Goal: Transaction & Acquisition: Purchase product/service

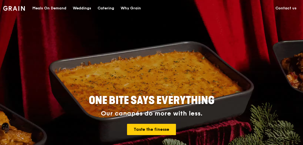
click at [101, 10] on div "Catering" at bounding box center [106, 8] width 17 height 16
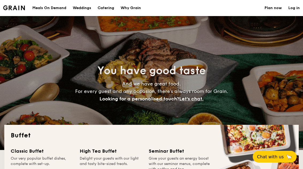
select select
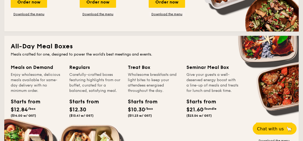
scroll to position [208, 0]
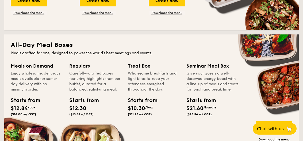
click at [278, 127] on div "Order now" at bounding box center [274, 127] width 36 height 12
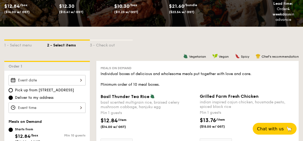
scroll to position [93, 0]
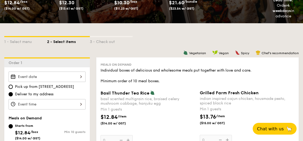
click at [75, 75] on div at bounding box center [47, 77] width 77 height 10
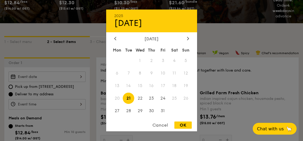
click at [221, 107] on div at bounding box center [151, 70] width 303 height 141
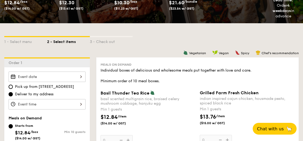
click at [72, 89] on span "Pick up from 5 Burn Road #05-01" at bounding box center [44, 86] width 59 height 5
click at [13, 89] on input "Pick up from 5 Burn Road #05-01" at bounding box center [11, 87] width 4 height 4
radio input "true"
click at [79, 76] on div at bounding box center [47, 77] width 77 height 10
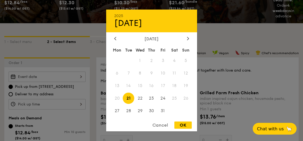
click at [177, 104] on span "25" at bounding box center [174, 98] width 11 height 11
click at [213, 112] on div at bounding box center [151, 70] width 303 height 141
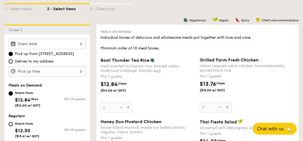
scroll to position [0, 0]
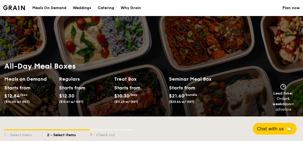
click at [44, 7] on div "Meals On Demand" at bounding box center [49, 8] width 34 height 16
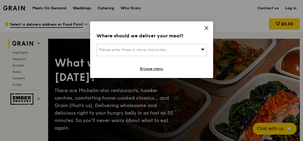
click at [207, 27] on icon at bounding box center [206, 27] width 3 height 3
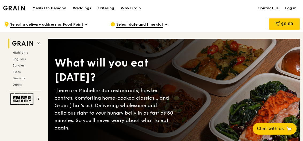
click at [23, 23] on span "Select a delivery address or Food Point" at bounding box center [46, 25] width 73 height 6
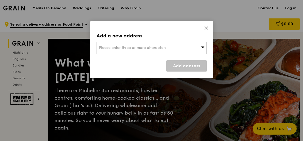
click at [179, 43] on div "Please enter three or more characters" at bounding box center [152, 48] width 110 height 12
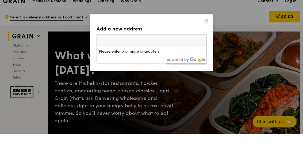
type input "U"
type input "349318"
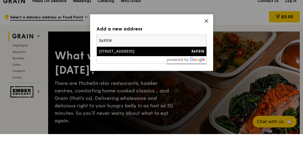
click at [172, 56] on div "47 Kallang Pudding Road" at bounding box center [138, 58] width 79 height 5
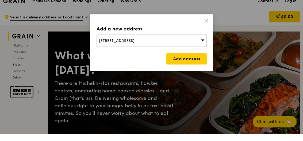
scroll to position [7, 0]
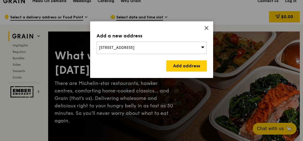
click at [199, 66] on link "Add address" at bounding box center [186, 65] width 40 height 11
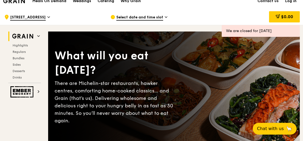
click at [154, 18] on span "Select date and time slot" at bounding box center [139, 18] width 47 height 6
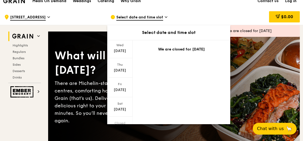
scroll to position [35, 0]
click at [122, 107] on div "Sat Oct 25" at bounding box center [119, 108] width 25 height 20
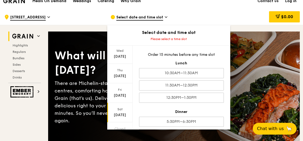
click at [210, 71] on div "10:30AM–11:30AM" at bounding box center [181, 73] width 85 height 10
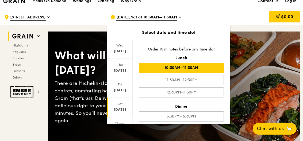
click at [250, 87] on div "What will you eat today? There are Michelin-star restaurants, hawker centres, c…" at bounding box center [174, 87] width 252 height 91
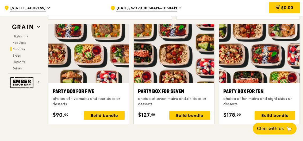
scroll to position [1056, 0]
click at [279, 117] on div "Build bundle" at bounding box center [275, 115] width 41 height 9
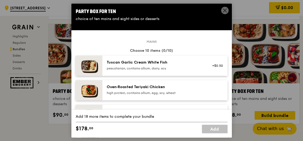
click at [180, 71] on div "pescatarian, contains allium, dairy, soy" at bounding box center [155, 68] width 96 height 4
click at [183, 95] on div "high protein, contains allium, egg, soy, wheat" at bounding box center [155, 93] width 96 height 4
click at [191, 120] on div "low carb, vegan, spicy" at bounding box center [155, 118] width 96 height 4
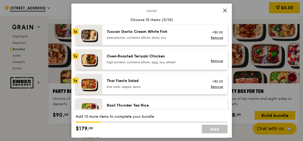
scroll to position [48, 0]
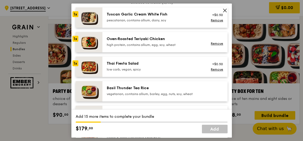
click at [189, 90] on div "Basil Thunder Tea Rice vegetarian, contains allium, barley, egg, nuts, soy, whe…" at bounding box center [164, 91] width 125 height 20
click at [189, 116] on div "Grilled Farm Fresh Chicken" at bounding box center [155, 112] width 96 height 5
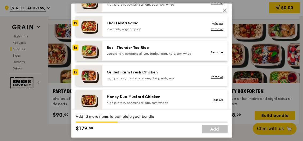
scroll to position [90, 0]
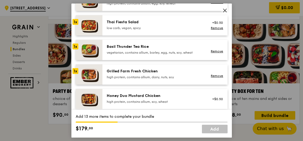
click at [182, 99] on div "Honey Duo Mustard Chicken" at bounding box center [155, 95] width 96 height 5
click at [180, 123] on div "Ayam Kampung Masak Merah" at bounding box center [155, 120] width 96 height 5
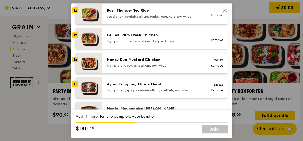
scroll to position [133, 0]
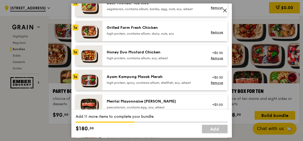
click at [183, 104] on div "Mentai Mayonnaise Aburi Salmon" at bounding box center [155, 101] width 96 height 5
click at [187, 134] on div "Impossible Ground Beef Hamburg with Japanese Curry" at bounding box center [155, 129] width 96 height 11
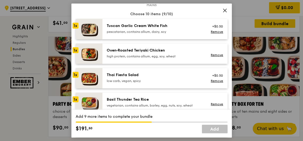
scroll to position [37, 0]
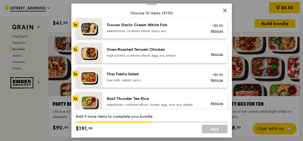
click at [129, 107] on div "vegetarian, contains allium, barley, egg, nuts, soy, wheat" at bounding box center [155, 105] width 96 height 4
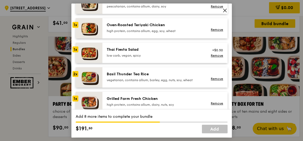
scroll to position [63, 0]
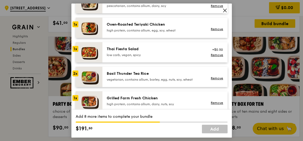
click at [218, 80] on link "Remove" at bounding box center [217, 78] width 12 height 4
click at [205, 83] on div "Basil Thunder Tea Rice vegetarian, contains allium, barley, egg, nuts, soy, whe…" at bounding box center [154, 77] width 102 height 12
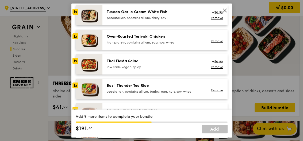
scroll to position [49, 0]
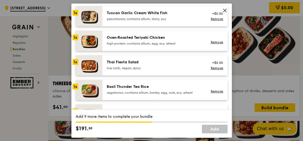
click at [215, 70] on link "Remove" at bounding box center [217, 68] width 12 height 4
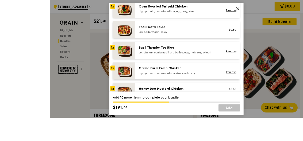
scroll to position [942, 0]
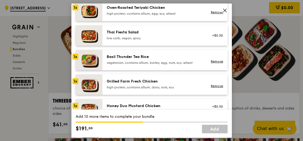
click at [182, 60] on div "Basil Thunder Tea Rice" at bounding box center [155, 56] width 96 height 5
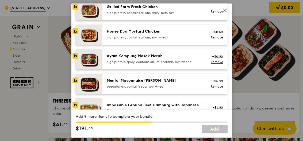
scroll to position [155, 0]
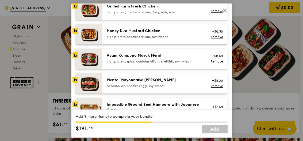
click at [168, 118] on div "vegan, contains allium, soy, wheat" at bounding box center [155, 116] width 96 height 4
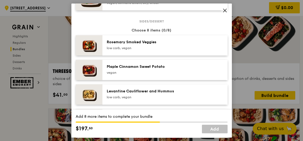
scroll to position [262, 0]
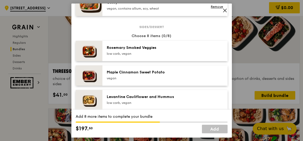
click at [185, 56] on div "low carb, vegan" at bounding box center [155, 54] width 96 height 4
click at [186, 75] on div "Maple Cinnamon Sweet Potato" at bounding box center [155, 72] width 96 height 5
click at [190, 105] on div "Levantine Cauliflower and Hummus low carb, vegan" at bounding box center [155, 99] width 96 height 11
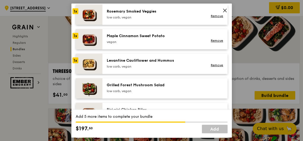
scroll to position [305, 0]
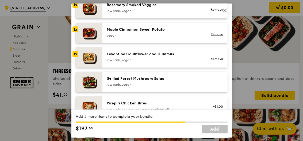
click at [176, 82] on div "Grilled Forest Mushroom Salad" at bounding box center [155, 78] width 96 height 5
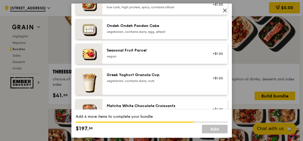
scroll to position [407, 0]
click at [196, 34] on div "vegetarian, contains dairy, egg, wheat" at bounding box center [155, 31] width 96 height 4
click at [199, 91] on div "Greek Yoghurt Granola Cup vegetarian, contains dairy, nuts +$1.00" at bounding box center [164, 81] width 125 height 27
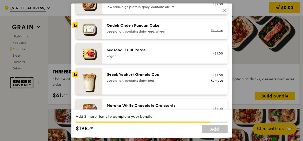
click at [190, 83] on div "vegetarian, contains dairy, nuts" at bounding box center [155, 81] width 96 height 4
click at [216, 83] on link "Remove" at bounding box center [217, 81] width 12 height 4
click at [197, 58] on div "vegan" at bounding box center [155, 56] width 96 height 4
click at [193, 109] on div "Matcha White Chocolate Croissants" at bounding box center [155, 105] width 96 height 5
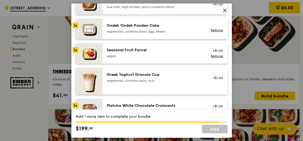
click at [189, 139] on div "vegetarian, contains dairy, egg, nuts, wheat" at bounding box center [155, 136] width 96 height 4
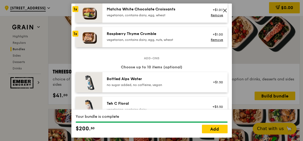
scroll to position [534, 0]
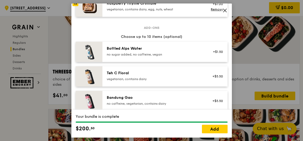
click at [220, 133] on link "Add" at bounding box center [215, 129] width 26 height 9
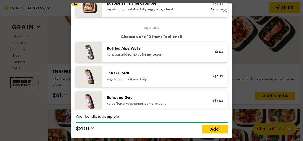
scroll to position [1056, 0]
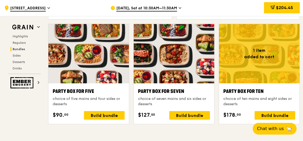
click at [275, 115] on div "Build bundle" at bounding box center [275, 115] width 41 height 9
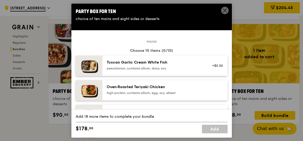
click at [179, 76] on div "Tuscan Garlic Cream White Fish pescatarian, contains allium, dairy, soy +$0.50" at bounding box center [164, 66] width 125 height 20
click at [195, 90] on div "Oven‑Roasted Teriyaki Chicken" at bounding box center [155, 86] width 96 height 5
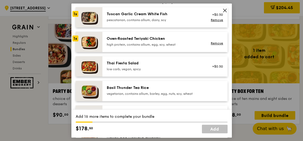
scroll to position [52, 0]
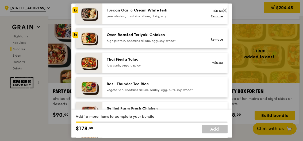
click at [195, 92] on div "Basil Thunder Tea Rice vegetarian, contains allium, barley, egg, nuts, soy, whe…" at bounding box center [155, 87] width 96 height 11
click at [196, 92] on div "Basil Thunder Tea Rice vegetarian, contains allium, barley, egg, nuts, soy, whe…" at bounding box center [155, 87] width 96 height 11
click at [216, 91] on link "Remove" at bounding box center [217, 89] width 12 height 4
click at [203, 117] on div "Grilled Farm Fresh Chicken high protein, contains allium, dairy, nuts, soy" at bounding box center [154, 112] width 102 height 12
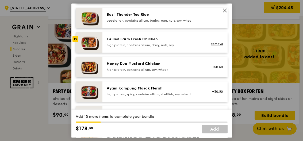
scroll to position [121, 0]
click at [200, 116] on div "Mentai Mayonnaise Aburi Salmon" at bounding box center [155, 113] width 96 height 5
click at [199, 97] on div "Ayam Kampung Masak Merah high protein, spicy, contains allium, shellfish, soy, …" at bounding box center [155, 91] width 96 height 11
click at [201, 67] on div "Honey Duo Mustard Chicken" at bounding box center [155, 63] width 96 height 5
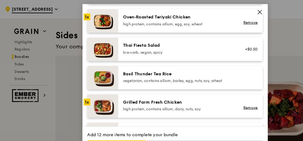
scroll to position [72, 0]
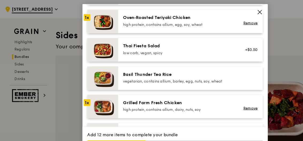
click at [176, 18] on div "Oven‑Roasted Teriyaki Chicken" at bounding box center [155, 15] width 96 height 5
click at [162, 97] on div "high protein, contains allium, dairy, nuts, soy" at bounding box center [155, 95] width 96 height 4
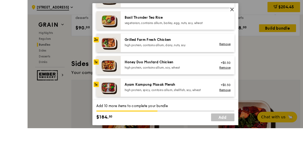
scroll to position [1169, 0]
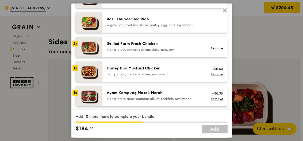
click at [175, 101] on div "Ayam Kampung Masak Merah high protein, spicy, contains allium, shellfish, soy, …" at bounding box center [155, 95] width 96 height 11
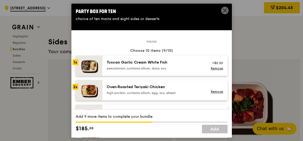
scroll to position [0, 0]
click at [165, 71] on div "Tuscan Garlic Cream White Fish pescatarian, contains allium, dairy, soy" at bounding box center [155, 65] width 96 height 11
click at [284, 168] on html "Grain logo Meals On Demand Weddings Catering Why Grain Contact us Log in .cls-1…" at bounding box center [151, 30] width 303 height 2399
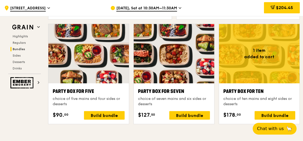
click at [264, 74] on div at bounding box center [259, 53] width 80 height 59
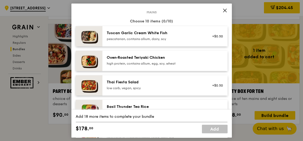
scroll to position [29, 0]
click at [175, 41] on div "Tuscan Garlic Cream White Fish pescatarian, contains allium, dairy, soy" at bounding box center [155, 36] width 96 height 11
click at [181, 66] on div "high protein, contains allium, egg, soy, wheat" at bounding box center [155, 64] width 96 height 4
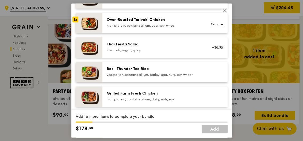
scroll to position [70, 0]
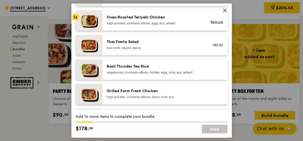
click at [169, 99] on div "high protein, contains allium, dairy, nuts, soy" at bounding box center [155, 97] width 96 height 4
click at [175, 124] on div "high protein, contains allium, soy, wheat" at bounding box center [155, 122] width 96 height 4
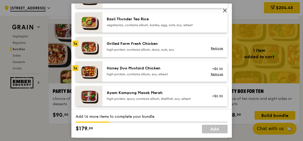
click at [178, 101] on div "Ayam Kampung Masak Merah high protein, spicy, contains allium, shellfish, soy, …" at bounding box center [155, 95] width 96 height 11
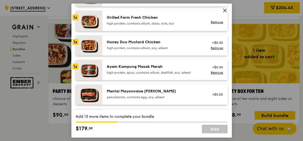
scroll to position [144, 0]
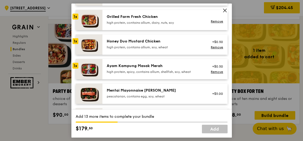
click at [187, 93] on div "Mentai Mayonnaise Aburi Salmon" at bounding box center [155, 90] width 96 height 5
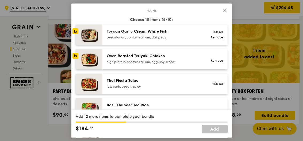
scroll to position [32, 0]
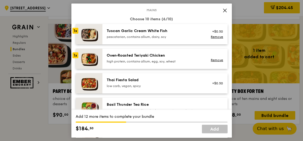
click at [165, 39] on div "pescatarian, contains allium, dairy, soy" at bounding box center [155, 37] width 96 height 4
click at [188, 64] on div "Oven‑Roasted Teriyaki Chicken high protein, contains allium, egg, soy, wheat" at bounding box center [155, 58] width 96 height 11
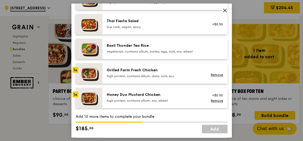
scroll to position [98, 0]
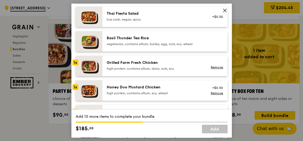
click at [157, 115] on div "Ayam Kampung Masak Merah" at bounding box center [155, 111] width 96 height 5
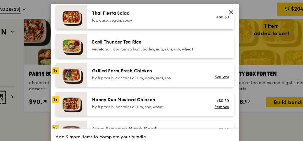
scroll to position [1082, 0]
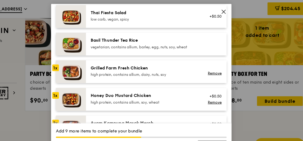
click at [107, 69] on div "high protein, contains allium, dairy, nuts, soy" at bounding box center [155, 66] width 96 height 4
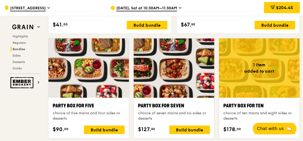
scroll to position [1042, 0]
click at [270, 133] on div "Build bundle" at bounding box center [275, 130] width 41 height 9
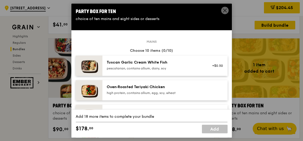
click at [190, 71] on div "pescatarian, contains allium, dairy, soy" at bounding box center [155, 68] width 96 height 4
click at [188, 71] on div "pescatarian, contains allium, dairy, soy" at bounding box center [155, 68] width 96 height 4
click at [168, 95] on div "Oven‑Roasted Teriyaki Chicken high protein, contains allium, egg, soy, wheat" at bounding box center [155, 89] width 96 height 11
click at [168, 95] on div "high protein, contains allium, egg, soy, wheat" at bounding box center [155, 93] width 96 height 4
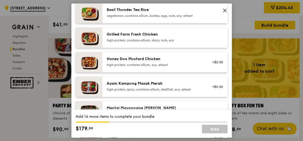
scroll to position [113, 0]
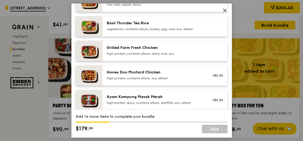
click at [185, 56] on div "Grilled Farm Fresh Chicken high protein, contains allium, dairy, nuts, soy" at bounding box center [155, 50] width 96 height 11
click at [174, 56] on div "high protein, contains allium, dairy, nuts, soy" at bounding box center [155, 54] width 96 height 4
click at [167, 75] on div "Honey Duo Mustard Chicken" at bounding box center [155, 72] width 96 height 5
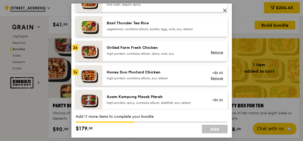
click at [164, 105] on div "high protein, spicy, contains allium, shellfish, soy, wheat" at bounding box center [155, 103] width 96 height 4
click at [165, 105] on div "high protein, spicy, contains allium, shellfish, soy, wheat" at bounding box center [155, 103] width 96 height 4
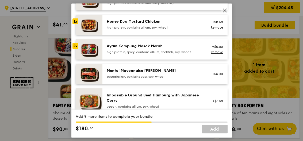
scroll to position [165, 0]
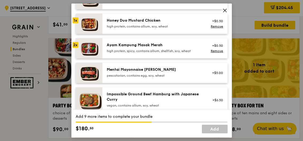
click at [172, 72] on div "Mentai Mayonnaise Aburi Salmon" at bounding box center [155, 69] width 96 height 5
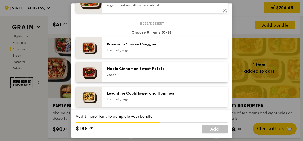
scroll to position [281, 0]
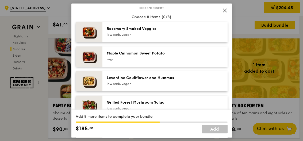
click at [106, 133] on div "Piri‑piri Chicken Bites low carb, high protein, spicy, contains allium" at bounding box center [154, 131] width 102 height 12
click at [91, 89] on img at bounding box center [89, 81] width 27 height 20
click at [92, 60] on img at bounding box center [89, 57] width 27 height 20
click at [90, 37] on img at bounding box center [89, 32] width 27 height 20
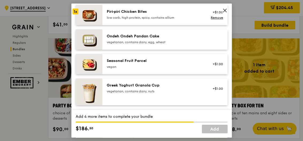
scroll to position [394, 0]
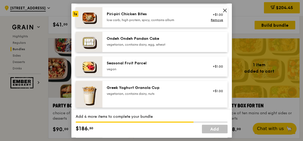
click at [91, 52] on img at bounding box center [89, 42] width 27 height 20
click at [93, 77] on img at bounding box center [89, 66] width 27 height 20
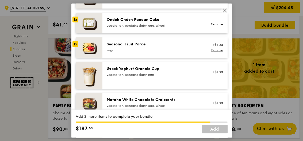
scroll to position [414, 0]
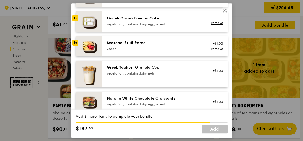
click at [89, 102] on img at bounding box center [89, 102] width 27 height 20
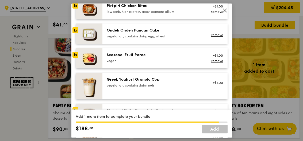
scroll to position [419, 0]
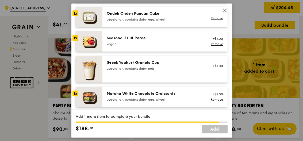
click at [188, 93] on div "Matcha White Chocolate Croissants" at bounding box center [155, 93] width 96 height 5
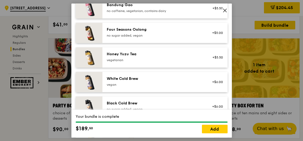
scroll to position [627, 0]
click at [219, 133] on link "Add" at bounding box center [215, 129] width 26 height 9
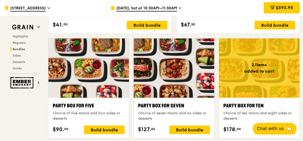
click at [271, 132] on div "Build bundle" at bounding box center [275, 130] width 41 height 9
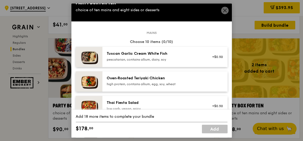
scroll to position [18, 0]
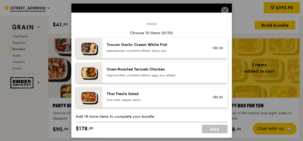
click at [206, 53] on div "+$0.50" at bounding box center [216, 48] width 21 height 12
click at [204, 79] on div "Oven‑Roasted Teriyaki Chicken high protein, contains allium, egg, soy, wheat" at bounding box center [154, 73] width 102 height 12
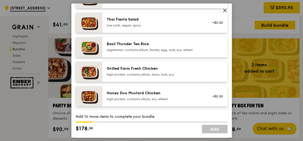
scroll to position [93, 0]
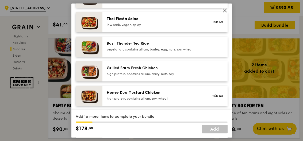
click at [202, 71] on div "Grilled Farm Fresh Chicken" at bounding box center [155, 68] width 96 height 5
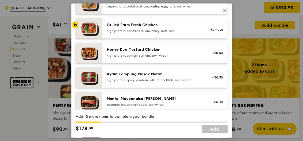
scroll to position [137, 0]
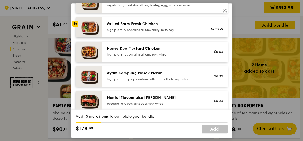
click at [205, 56] on div "Honey Duo Mustard Chicken high protein, contains allium, soy, wheat" at bounding box center [154, 52] width 102 height 12
click at [190, 81] on div "Ayam Kampung Masak Merah high protein, spicy, contains allium, shellfish, soy, …" at bounding box center [155, 76] width 96 height 11
click at [181, 106] on div "pescatarian, contains egg, soy, wheat" at bounding box center [155, 104] width 96 height 4
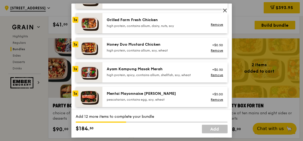
scroll to position [141, 0]
click at [194, 126] on div "Impossible Ground Beef Hamburg with Japanese Curry" at bounding box center [155, 121] width 96 height 11
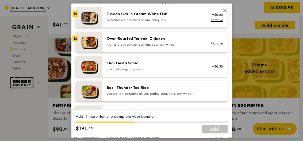
scroll to position [47, 0]
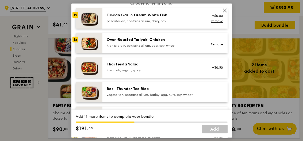
click at [195, 23] on div "pescatarian, contains allium, dairy, soy" at bounding box center [155, 21] width 96 height 4
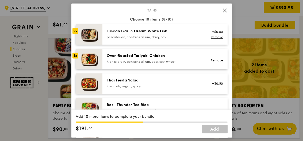
scroll to position [28, 0]
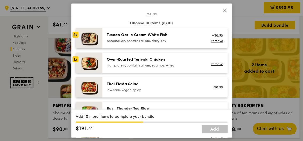
click at [163, 44] on div "Tuscan Garlic Cream White Fish pescatarian, contains allium, dairy, soy" at bounding box center [154, 38] width 102 height 12
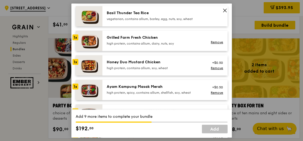
scroll to position [125, 0]
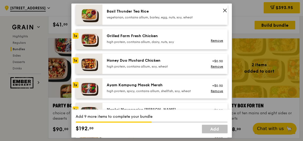
click at [174, 113] on div "Mentai Mayonnaise Aburi Salmon" at bounding box center [155, 109] width 96 height 5
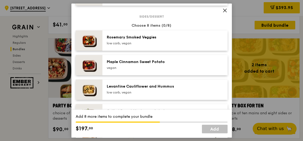
scroll to position [273, 0]
click at [215, 46] on div at bounding box center [216, 40] width 21 height 12
click at [206, 71] on div at bounding box center [216, 65] width 21 height 12
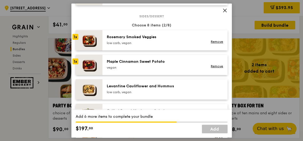
click at [204, 95] on div "Levantine Cauliflower and Hummus low carb, vegan" at bounding box center [154, 90] width 102 height 12
click at [193, 119] on div "Grilled Forest Mushroom Salad low carb, vegan" at bounding box center [155, 113] width 96 height 11
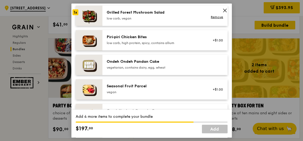
scroll to position [373, 0]
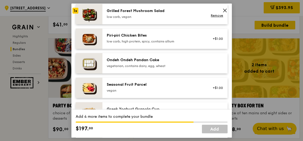
click at [202, 93] on div "Seasonal Fruit Parcel vegan" at bounding box center [155, 87] width 96 height 11
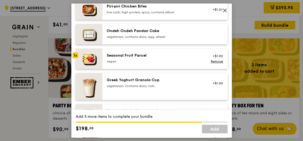
scroll to position [401, 0]
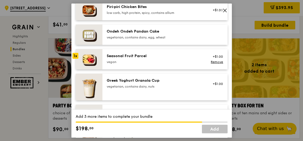
click at [209, 41] on div at bounding box center [216, 35] width 21 height 12
click at [189, 117] on div "vegetarian, contains dairy, egg, wheat" at bounding box center [155, 118] width 96 height 4
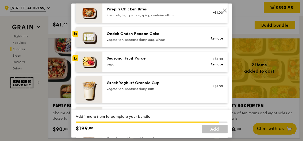
scroll to position [401, 0]
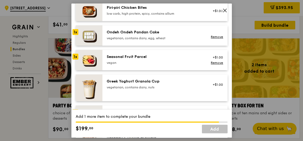
click at [183, 112] on div "Matcha White Chocolate Croissants" at bounding box center [155, 112] width 96 height 5
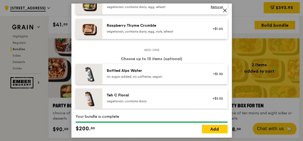
scroll to position [512, 0]
click at [214, 133] on link "Add" at bounding box center [215, 129] width 26 height 9
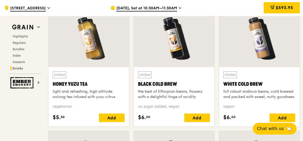
scroll to position [1997, 0]
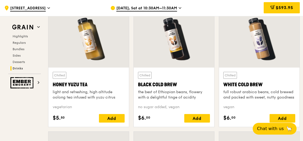
click at [284, 9] on span "$593.95" at bounding box center [284, 7] width 17 height 5
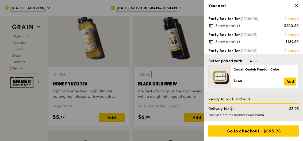
scroll to position [1998, 0]
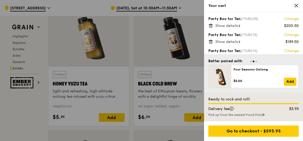
click at [269, 137] on div "Go to checkout - $593.95" at bounding box center [253, 131] width 90 height 11
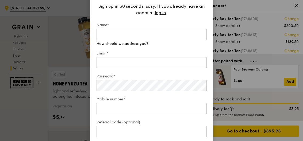
click at [194, 40] on input "Name*" at bounding box center [152, 34] width 110 height 11
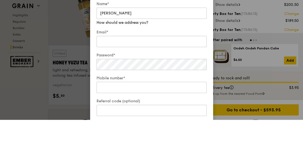
type input "[PERSON_NAME]"
click at [195, 60] on input "Email*" at bounding box center [152, 62] width 110 height 11
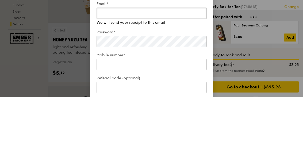
type input "[EMAIL_ADDRESS][DOMAIN_NAME]"
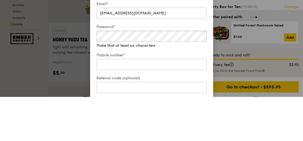
scroll to position [2042, 0]
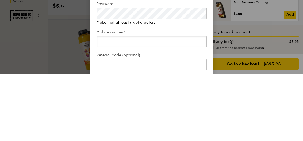
click at [175, 103] on input "Mobile number*" at bounding box center [152, 108] width 110 height 11
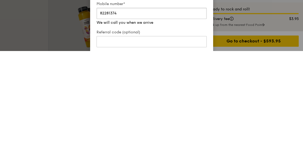
type input "82281374"
click at [188, 120] on label "Referral code (optional)" at bounding box center [152, 122] width 110 height 5
click at [188, 126] on input "Referral code (optional)" at bounding box center [152, 131] width 110 height 11
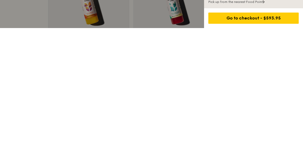
scroll to position [2155, 0]
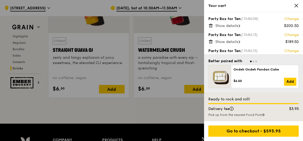
click at [264, 44] on div "Show details" at bounding box center [256, 41] width 83 height 5
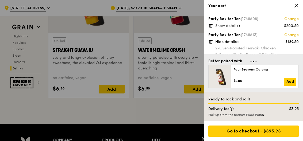
click at [231, 44] on span "Hide details" at bounding box center [225, 42] width 21 height 5
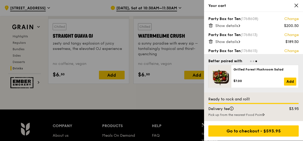
scroll to position [2182, 0]
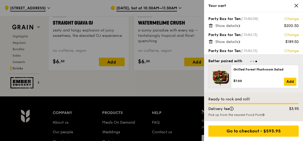
click at [247, 137] on div "Go to checkout - $593.95" at bounding box center [253, 131] width 90 height 11
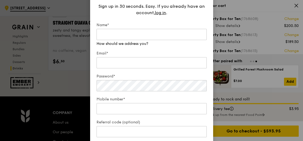
click at [187, 40] on input "Name*" at bounding box center [152, 34] width 110 height 11
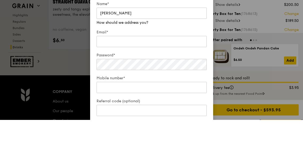
type input "[PERSON_NAME]"
click at [190, 59] on input "Email*" at bounding box center [152, 62] width 110 height 11
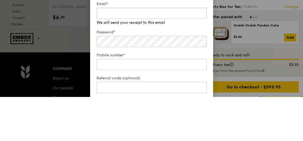
type input "[EMAIL_ADDRESS][DOMAIN_NAME]"
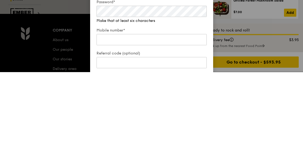
click at [177, 97] on label "Mobile number*" at bounding box center [152, 99] width 110 height 5
click at [177, 103] on input "Mobile number*" at bounding box center [152, 108] width 110 height 11
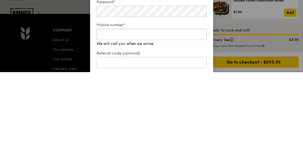
scroll to position [2217, 0]
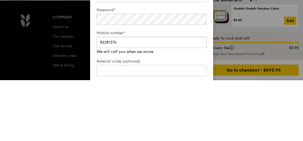
type input "82281374"
click at [187, 52] on input "[EMAIL_ADDRESS][DOMAIN_NAME]" at bounding box center [152, 57] width 110 height 11
click at [186, 52] on input "[EMAIL_ADDRESS][DOMAIN_NAME]" at bounding box center [152, 57] width 110 height 11
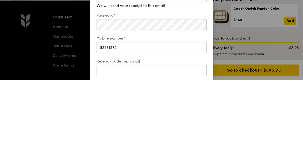
click at [186, 52] on input "[EMAIL_ADDRESS][DOMAIN_NAME]" at bounding box center [152, 57] width 110 height 11
click at [158, 52] on input "[EMAIL_ADDRESS][DOMAIN_NAME]" at bounding box center [152, 57] width 110 height 11
click at [159, 52] on input "[EMAIL_ADDRESS][DOMAIN_NAME]" at bounding box center [152, 57] width 110 height 11
type input "[EMAIL_ADDRESS][DOMAIN_NAME]"
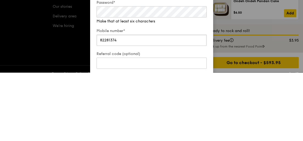
click at [173, 103] on input "82281374" at bounding box center [152, 108] width 110 height 11
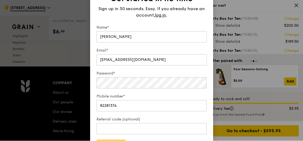
scroll to position [2212, 0]
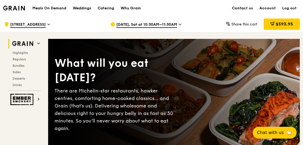
click at [283, 24] on span "$593.95" at bounding box center [284, 23] width 17 height 5
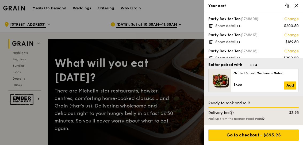
click at [267, 138] on div "Go to checkout - $593.95" at bounding box center [253, 134] width 90 height 11
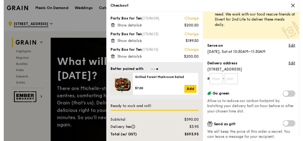
scroll to position [18, 0]
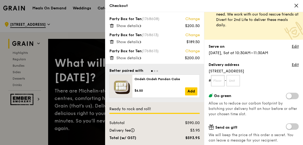
click at [220, 79] on input "text" at bounding box center [218, 80] width 14 height 11
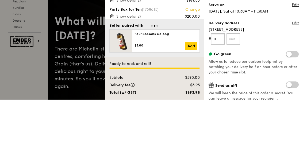
type input "11"
click at [236, 75] on input "text" at bounding box center [233, 80] width 14 height 11
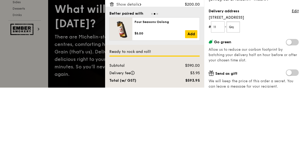
type input "Q"
type input "11"
click at [273, 75] on form "# 11 - 11" at bounding box center [254, 80] width 90 height 11
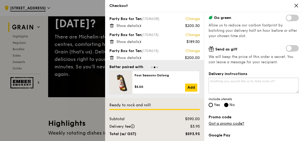
scroll to position [104, 0]
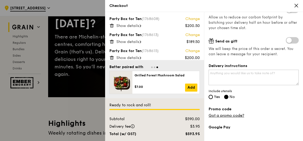
click at [214, 97] on span "Yes" at bounding box center [217, 97] width 6 height 5
click at [213, 97] on input "Yes" at bounding box center [211, 97] width 4 height 4
radio input "true"
radio input "false"
click at [234, 114] on link "Got a promo code?" at bounding box center [227, 115] width 36 height 5
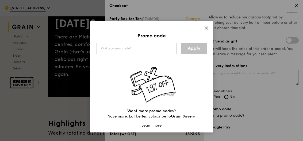
click at [146, 46] on input "text" at bounding box center [137, 48] width 80 height 11
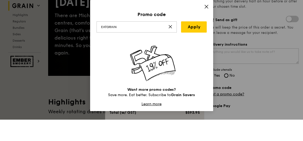
type input "Eatgrain"
click at [197, 43] on link "Apply" at bounding box center [194, 48] width 26 height 11
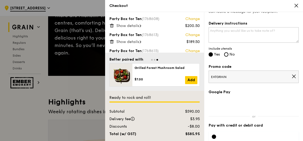
scroll to position [147, 0]
click at [298, 76] on div "EATGRAIN" at bounding box center [254, 77] width 90 height 13
click at [293, 75] on icon at bounding box center [293, 76] width 5 height 5
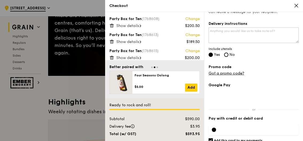
scroll to position [139, 0]
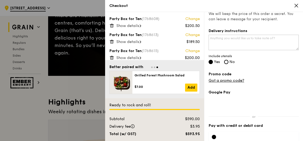
click at [235, 81] on link "Got a promo code?" at bounding box center [227, 80] width 36 height 5
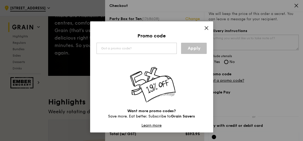
click at [154, 51] on input "text" at bounding box center [137, 48] width 80 height 11
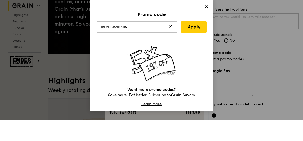
click at [197, 43] on link "Apply" at bounding box center [194, 48] width 26 height 11
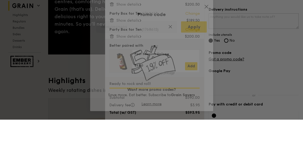
scroll to position [96, 0]
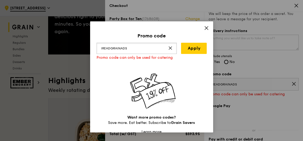
click at [167, 45] on input "IREADGRAINADS" at bounding box center [137, 48] width 80 height 11
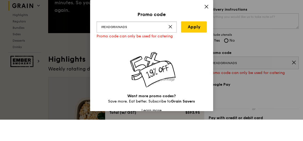
click at [168, 43] on input "IREADGRAINADS" at bounding box center [137, 48] width 80 height 11
type input "EIREADGRAINADS"
click at [170, 46] on icon at bounding box center [170, 48] width 4 height 4
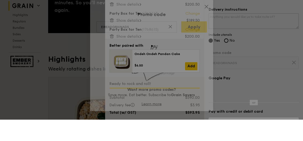
scroll to position [118, 0]
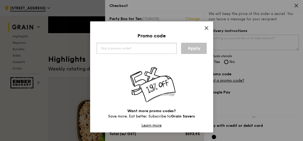
click at [159, 50] on input "text" at bounding box center [137, 48] width 80 height 11
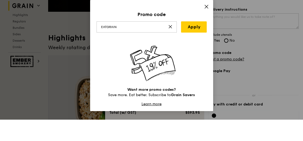
click at [193, 43] on link "Apply" at bounding box center [194, 48] width 26 height 11
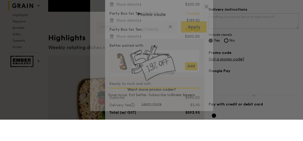
scroll to position [139, 0]
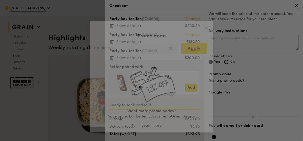
type input "EATGRAIN"
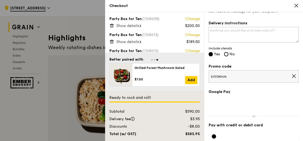
scroll to position [147, 0]
click at [210, 144] on div at bounding box center [254, 137] width 90 height 17
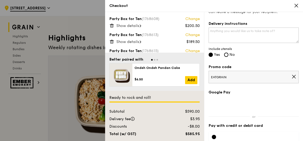
checkbox input "false"
click at [245, 134] on div at bounding box center [254, 137] width 90 height 11
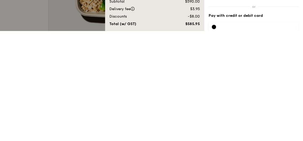
scroll to position [249, 0]
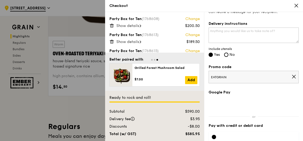
click at [138, 26] on span "Show details" at bounding box center [127, 26] width 23 height 5
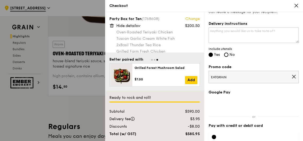
scroll to position [0, 0]
click at [138, 25] on span "Hide details" at bounding box center [126, 26] width 21 height 5
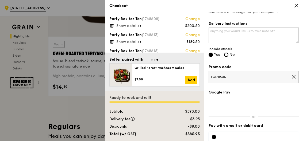
click at [139, 40] on span "Show details" at bounding box center [127, 42] width 23 height 5
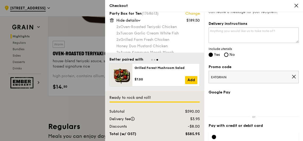
scroll to position [21, 0]
click at [137, 20] on span "Hide details" at bounding box center [126, 20] width 21 height 5
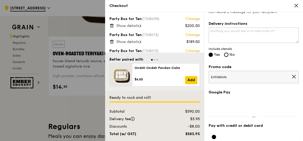
click at [137, 57] on span "Show details" at bounding box center [127, 58] width 23 height 5
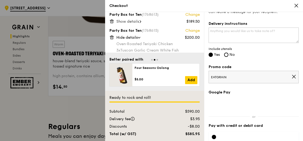
scroll to position [13, 0]
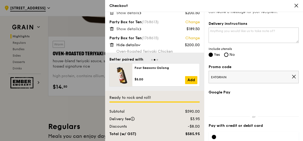
click at [134, 45] on span "Hide details" at bounding box center [126, 45] width 21 height 5
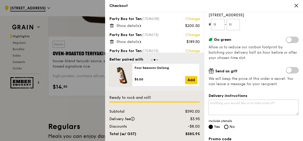
scroll to position [74, 0]
click at [262, 107] on textarea "Delivery instructions" at bounding box center [254, 108] width 90 height 16
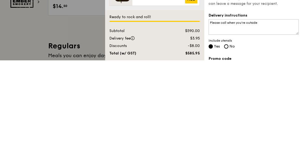
click at [278, 94] on div "Delivery instructions Please call when you’re outside Include utensils Yes No" at bounding box center [254, 112] width 90 height 37
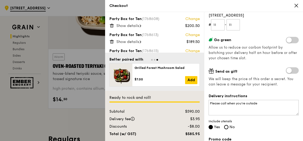
scroll to position [236, 0]
click at [274, 105] on textarea "Please call when you’re outside" at bounding box center [254, 108] width 90 height 16
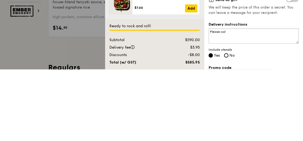
type textarea "Please"
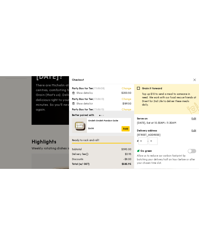
scroll to position [0, 0]
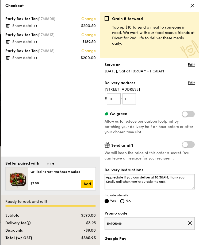
click at [147, 168] on textarea "Appreciate if you can deliver at 10.30AM, thank you! Kindly call when you’re ou…" at bounding box center [150, 182] width 90 height 16
click at [133, 168] on textarea "Appreciate if you can deliver at 10.30AM, thank you! Kindly call when you’re ou…" at bounding box center [150, 182] width 90 height 16
click at [176, 168] on textarea "Appreciate if the team can deliver at 10.30AM, thank you! Kindly call when you’…" at bounding box center [150, 182] width 90 height 16
click at [178, 168] on textarea "Appreciate if the team can deliver at 10.30AM, thank you! Kindly call when you’…" at bounding box center [150, 182] width 90 height 16
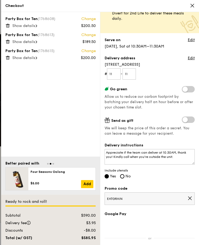
scroll to position [25, 0]
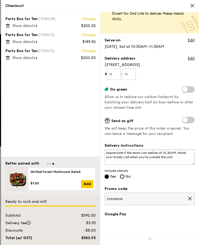
type textarea "Appreciate if the team can deliver at 10.30AM, thank you! Kindly call when you’…"
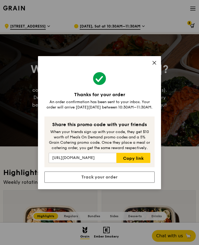
click at [140, 163] on link "Copy link" at bounding box center [133, 158] width 34 height 10
click at [139, 163] on link "Copy link" at bounding box center [133, 158] width 34 height 10
click at [103, 163] on input "https://grain.com.sg/signup?coupon=RF3825104" at bounding box center [83, 158] width 68 height 10
click at [99, 163] on input "https://grain.com.sg/signup?coupon=RF3825104" at bounding box center [83, 158] width 68 height 10
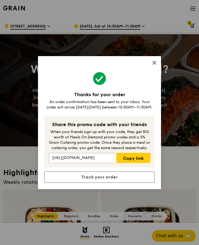
click at [99, 163] on input "https://grain.com.sg/signup?coupon=RF3825104" at bounding box center [83, 158] width 68 height 10
click at [138, 168] on link "Track your order" at bounding box center [99, 177] width 110 height 11
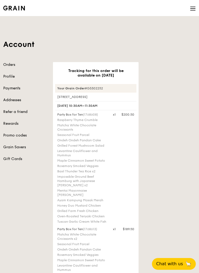
click at [16, 10] on img at bounding box center [14, 8] width 22 height 5
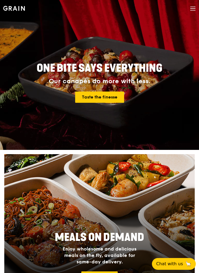
click at [195, 5] on span at bounding box center [193, 9] width 6 height 18
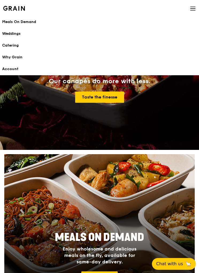
click at [4, 42] on link "Catering" at bounding box center [99, 46] width 195 height 12
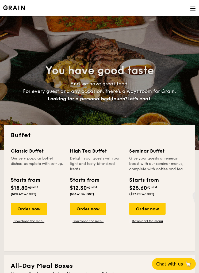
select select
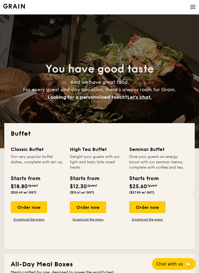
click at [84, 207] on div "Order now" at bounding box center [88, 207] width 36 height 12
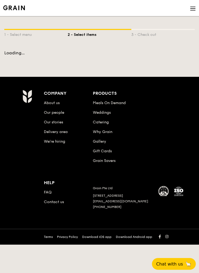
scroll to position [0, 0]
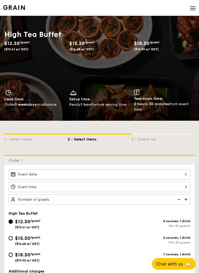
click at [18, 178] on div at bounding box center [100, 174] width 182 height 10
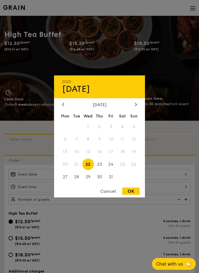
click at [166, 161] on div at bounding box center [99, 136] width 199 height 273
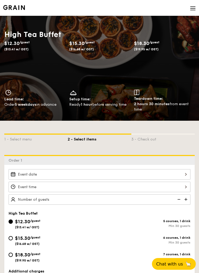
click at [20, 175] on div at bounding box center [100, 174] width 182 height 10
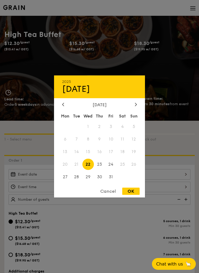
click at [132, 107] on div "[DATE]" at bounding box center [99, 104] width 75 height 5
click at [134, 107] on div at bounding box center [135, 104] width 5 height 5
click at [109, 195] on div "Cancel" at bounding box center [108, 190] width 26 height 7
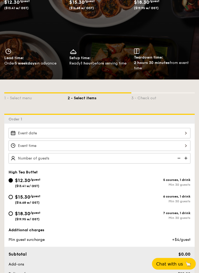
scroll to position [0, 0]
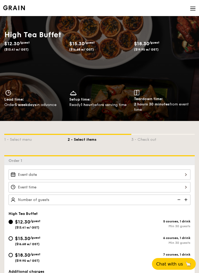
click at [190, 10] on img at bounding box center [193, 9] width 6 height 6
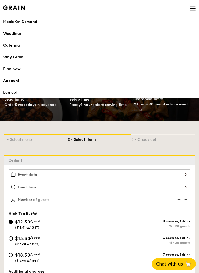
click at [17, 79] on link "Account" at bounding box center [99, 81] width 193 height 12
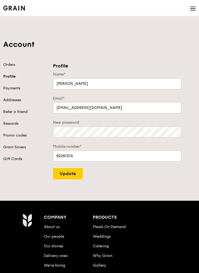
click at [13, 64] on link "Orders" at bounding box center [24, 64] width 43 height 5
